Goal: Information Seeking & Learning: Learn about a topic

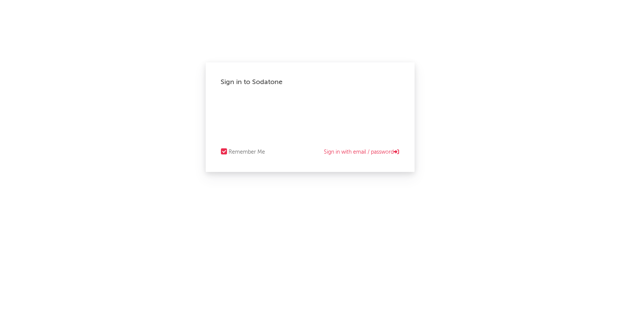
select select "recorded_music"
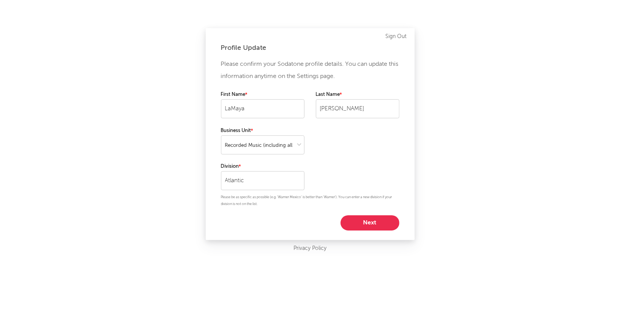
click at [368, 224] on button "Next" at bounding box center [370, 222] width 59 height 15
select select "marketing"
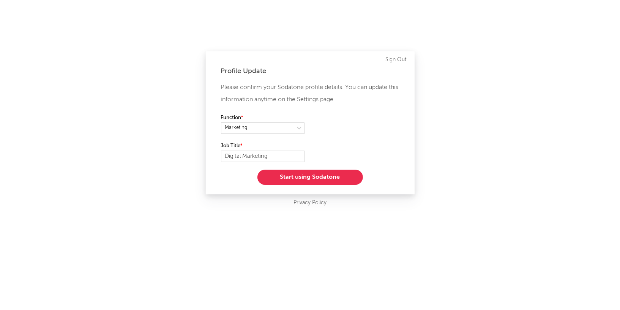
click at [316, 177] on button "Start using Sodatone" at bounding box center [310, 176] width 106 height 15
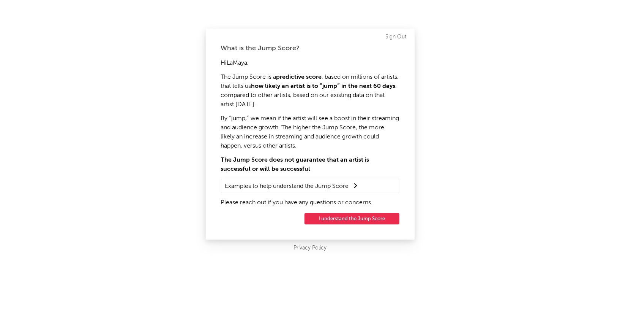
click at [366, 219] on button "I understand the Jump Score" at bounding box center [352, 218] width 95 height 11
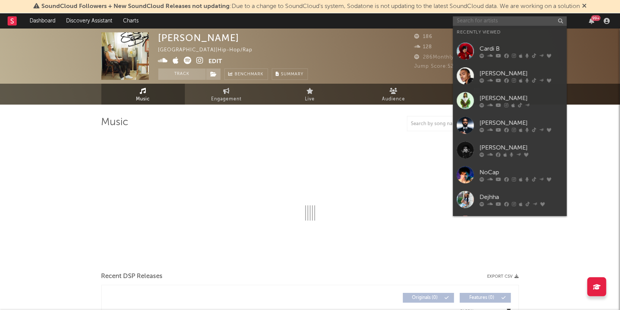
click at [469, 23] on input "text" at bounding box center [510, 20] width 114 height 9
select select "6m"
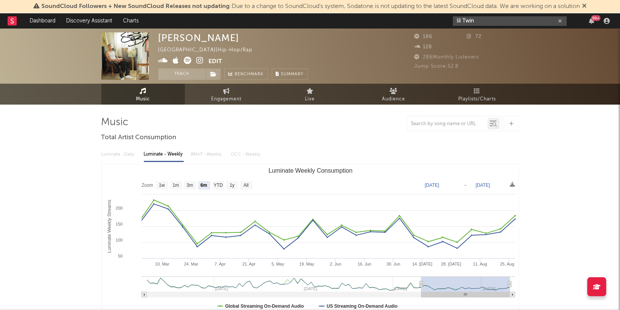
click at [488, 19] on input "lil Twin" at bounding box center [510, 20] width 114 height 9
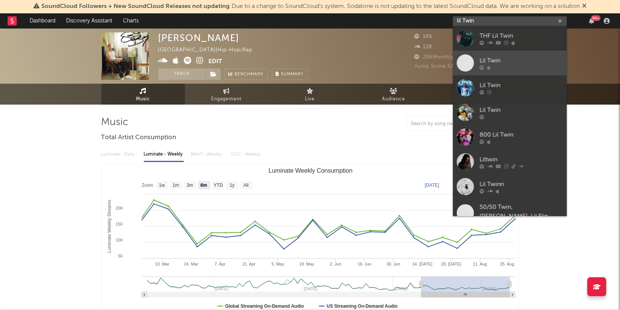
type input "lil Twin"
click at [513, 59] on div "Lil Twin" at bounding box center [522, 60] width 84 height 9
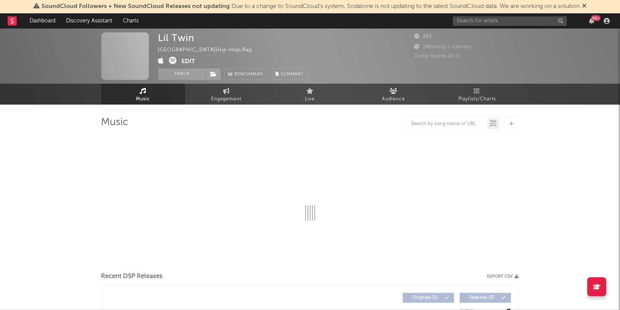
select select "1w"
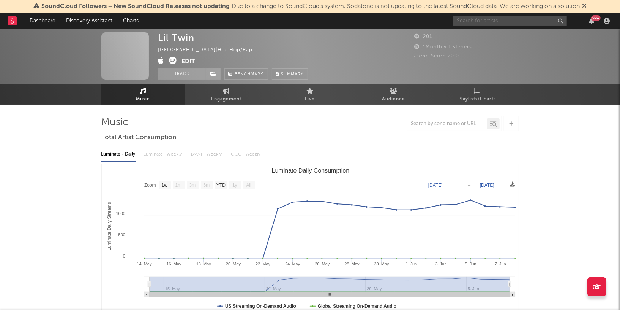
click at [502, 17] on input "text" at bounding box center [510, 20] width 114 height 9
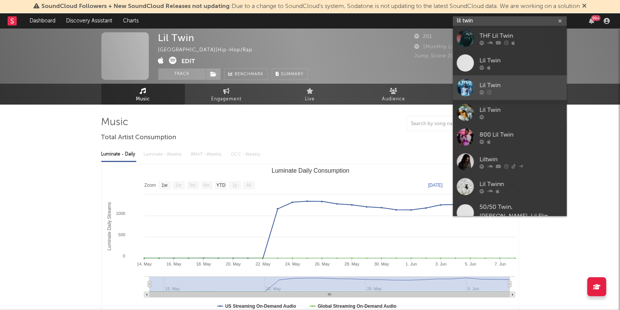
type input "lil twin"
click at [534, 88] on div "Lil Twin" at bounding box center [522, 85] width 84 height 9
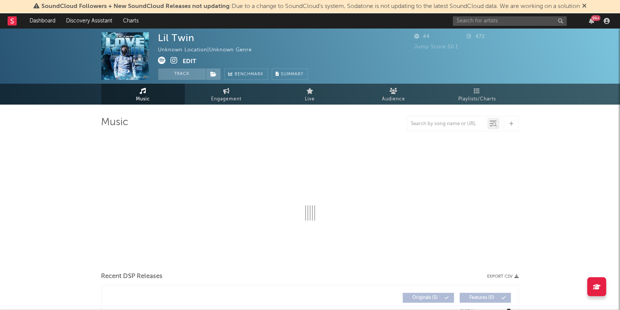
select select "1w"
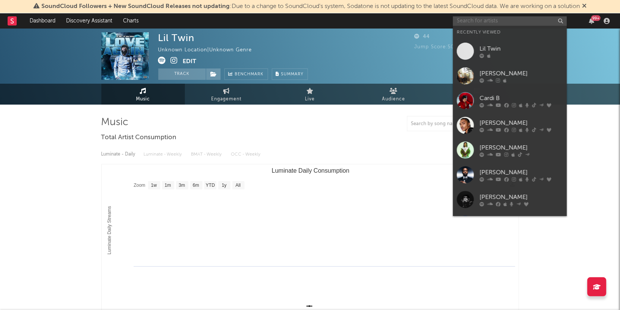
click at [468, 19] on input "text" at bounding box center [510, 20] width 114 height 9
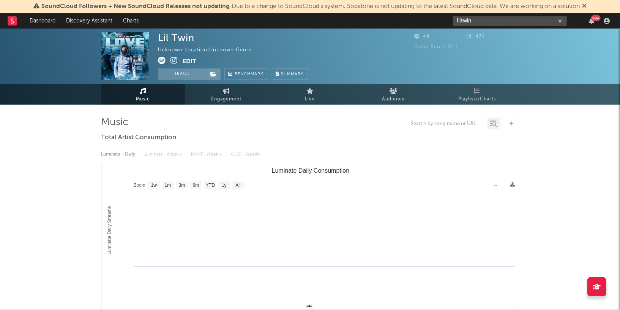
click at [486, 19] on input "liltwin" at bounding box center [510, 20] width 114 height 9
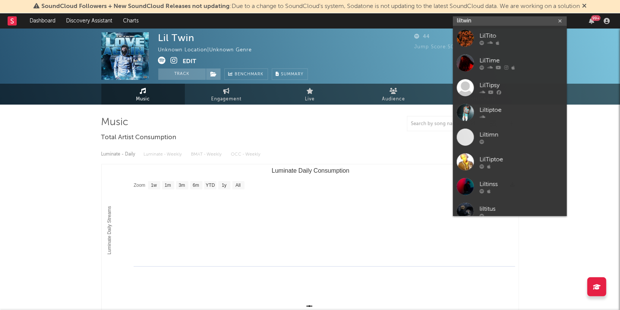
click at [483, 19] on input "liltwin" at bounding box center [510, 20] width 114 height 9
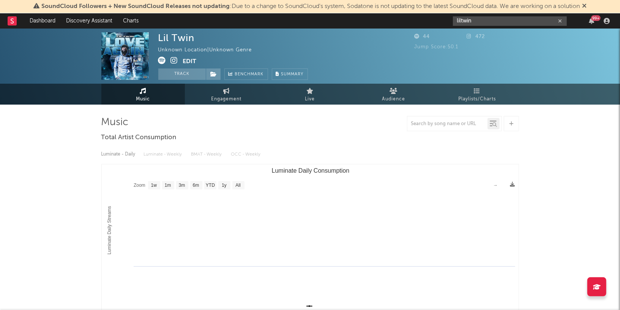
click at [483, 24] on input "liltwin" at bounding box center [510, 20] width 114 height 9
click at [500, 22] on input "liltwin" at bounding box center [510, 20] width 114 height 9
click at [493, 22] on input "liltwin" at bounding box center [510, 20] width 114 height 9
click at [461, 21] on input "liltwin" at bounding box center [510, 20] width 114 height 9
drag, startPoint x: 456, startPoint y: 20, endPoint x: 496, endPoint y: 43, distance: 45.5
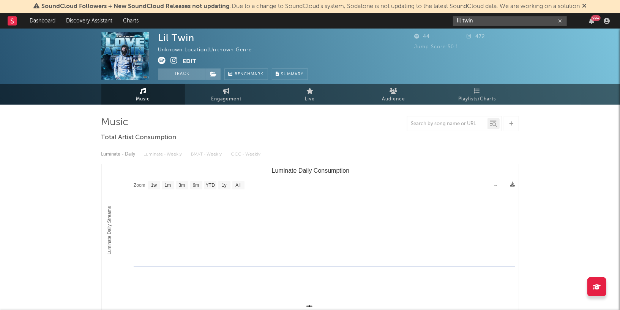
click at [456, 20] on input "lil twin" at bounding box center [510, 20] width 114 height 9
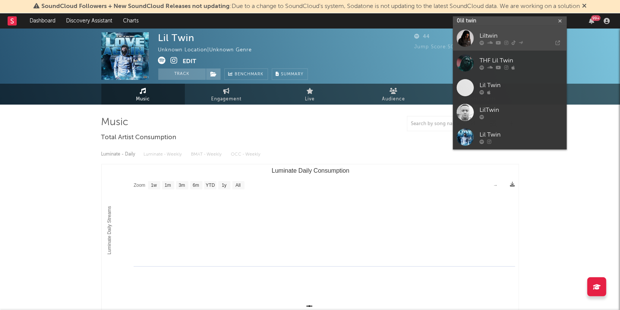
type input "0lil twin"
click at [494, 34] on div "Liltwin" at bounding box center [522, 36] width 84 height 9
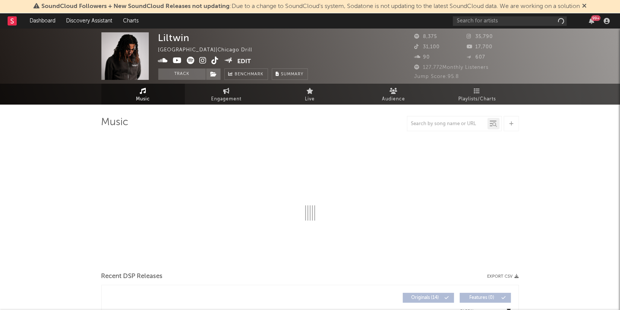
select select "6m"
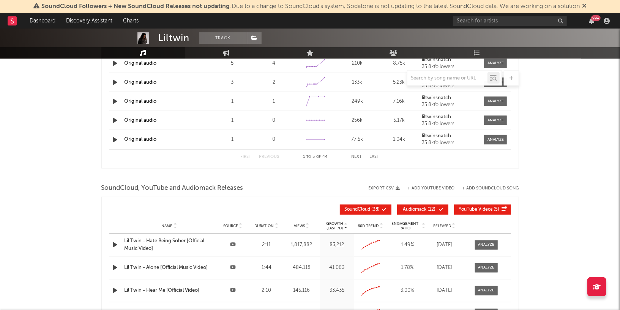
scroll to position [761, 0]
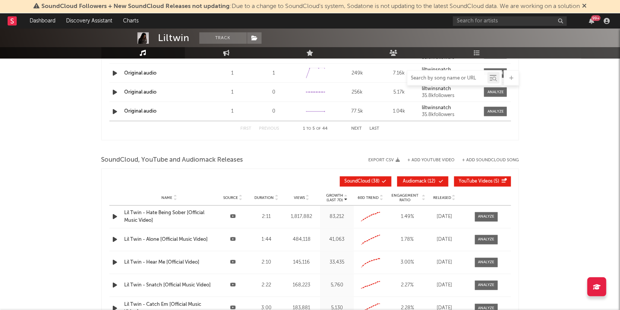
click at [437, 79] on input "text" at bounding box center [447, 78] width 80 height 6
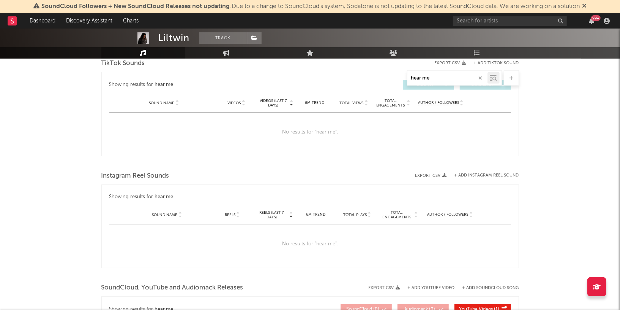
scroll to position [403, 0]
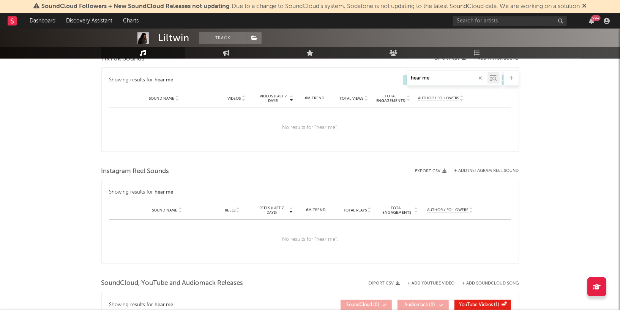
type input "hear me"
click at [309, 237] on div "No results for " hear me "." at bounding box center [310, 239] width 402 height 39
